Goal: Task Accomplishment & Management: Manage account settings

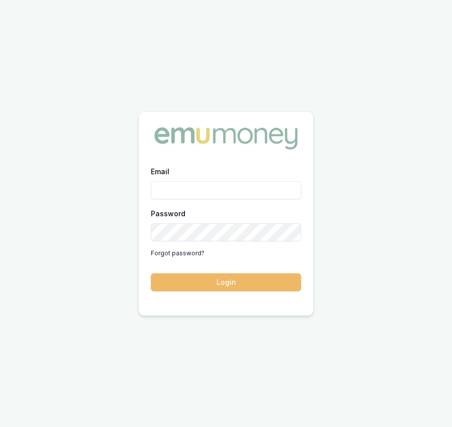
type input "[EMAIL_ADDRESS][DOMAIN_NAME]"
click at [280, 284] on button "Login" at bounding box center [226, 283] width 150 height 18
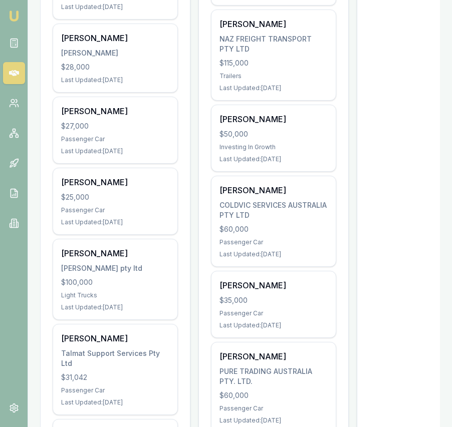
scroll to position [289, 0]
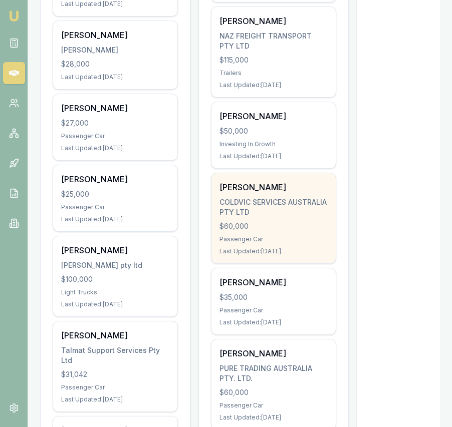
click at [267, 234] on div "Luke Mate COLDVIC SERVICES AUSTRALIA PTY LTD $60,000 Passenger Car Last Updated…" at bounding box center [273, 218] width 124 height 90
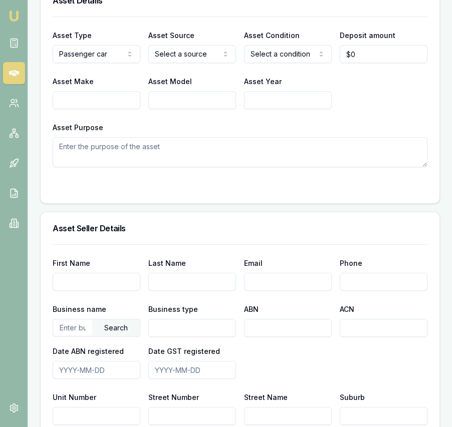
scroll to position [841, 0]
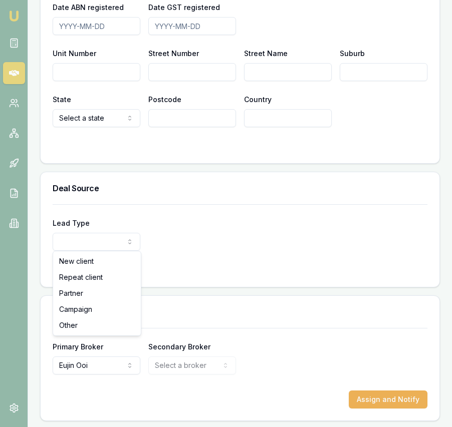
select select "PARTNER"
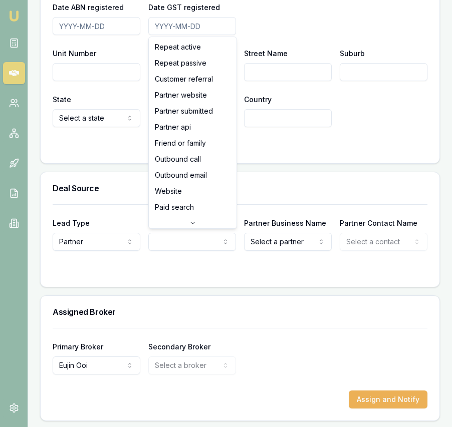
select select "PARTNER_SUBMITTED"
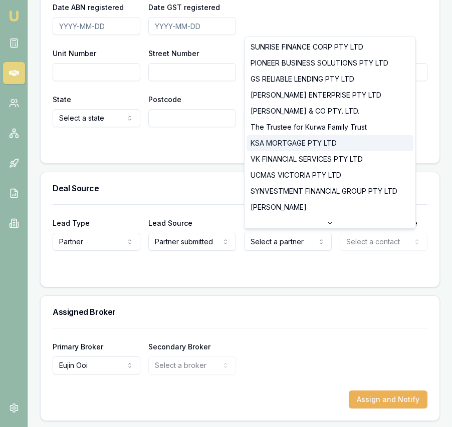
scroll to position [33, 0]
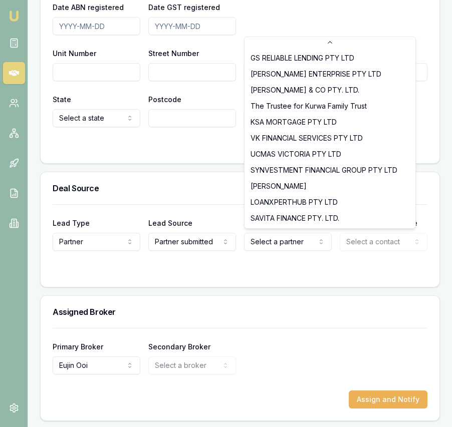
select select "SAVITA FINANCE PTY. LTD."
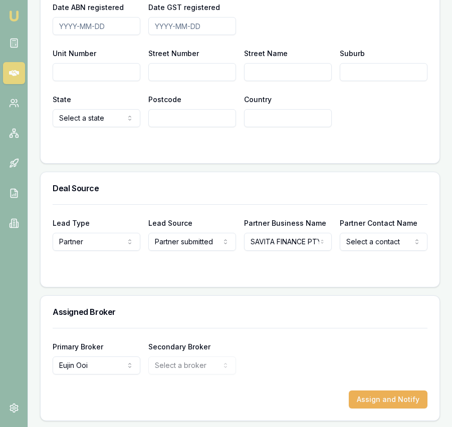
select select "Manali Mirani"
click at [319, 308] on h3 "Assigned Broker" at bounding box center [240, 312] width 375 height 8
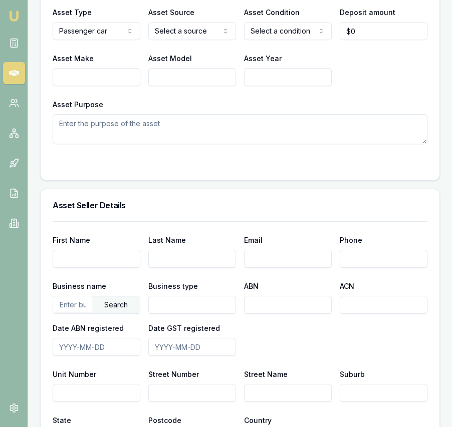
scroll to position [0, 0]
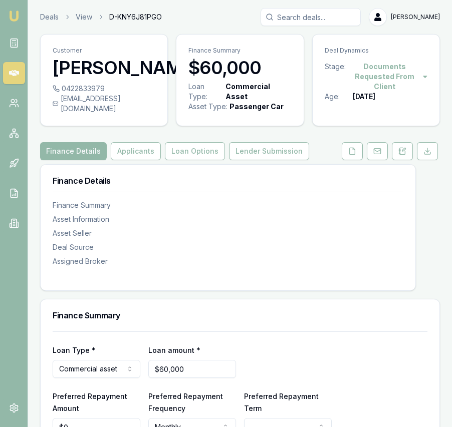
click at [17, 15] on img at bounding box center [14, 16] width 12 height 12
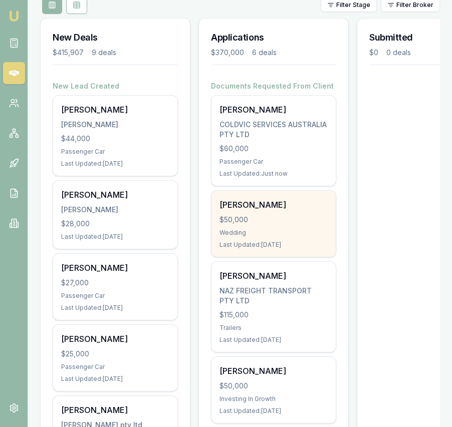
scroll to position [132, 0]
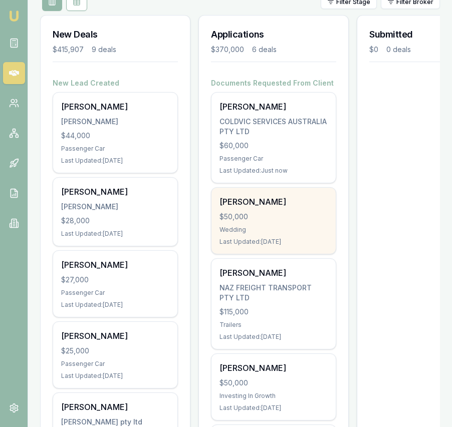
click at [283, 212] on div "$50,000" at bounding box center [273, 217] width 108 height 10
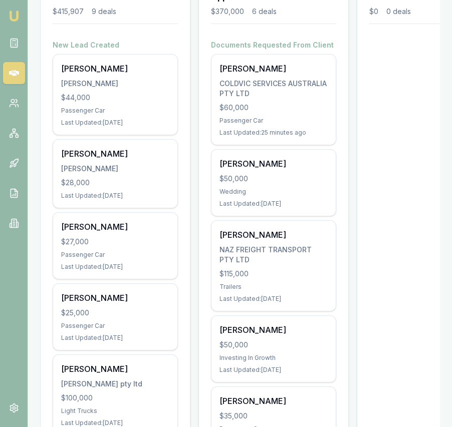
scroll to position [167, 0]
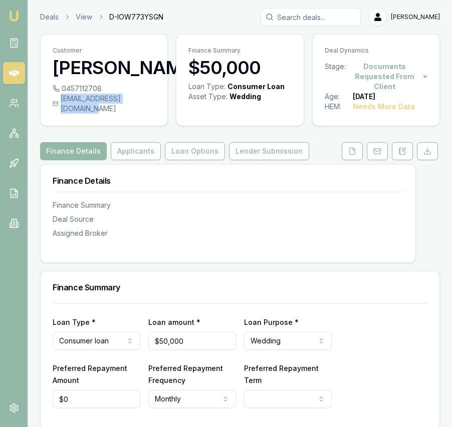
drag, startPoint x: 157, startPoint y: 101, endPoint x: 145, endPoint y: 107, distance: 13.2
click at [145, 107] on div "0457112708 singhavtar6432@gmail.com" at bounding box center [104, 105] width 127 height 42
copy div "singhavtar6432@gmail.com"
